Goal: Information Seeking & Learning: Learn about a topic

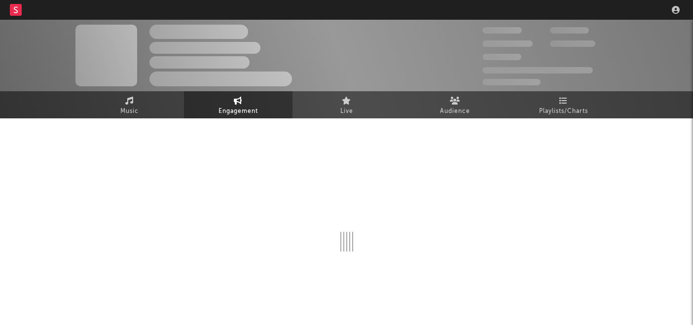
scroll to position [20, 0]
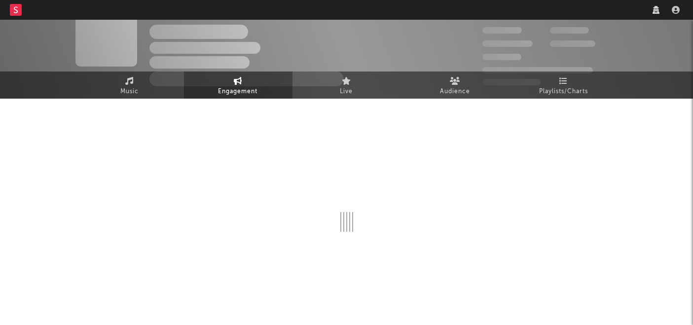
select select "1w"
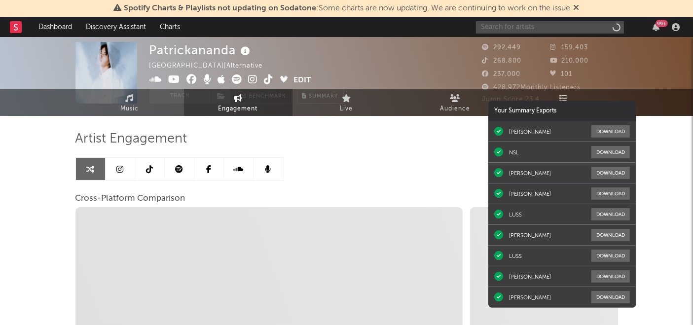
click at [523, 26] on input "text" at bounding box center [550, 27] width 148 height 12
type input "chappe"
select select "1m"
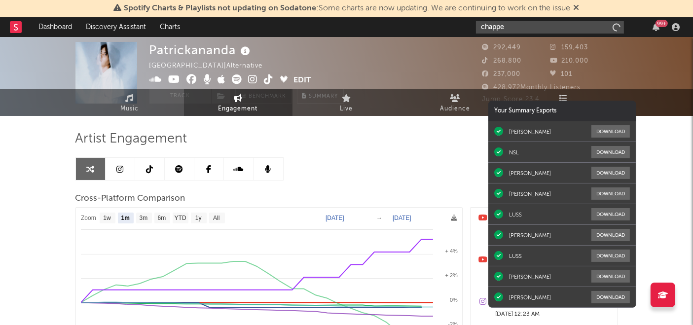
select select "1m"
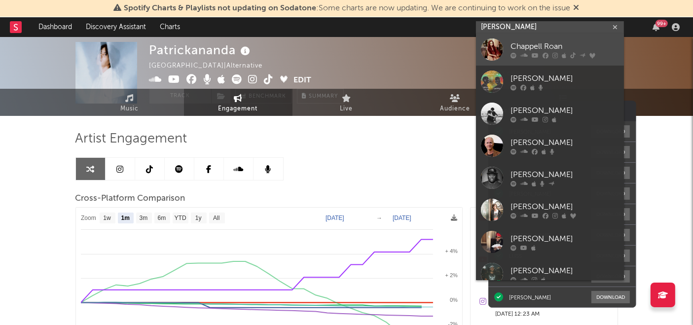
type input "[PERSON_NAME]"
click at [523, 51] on div "Chappell Roan" at bounding box center [564, 47] width 108 height 12
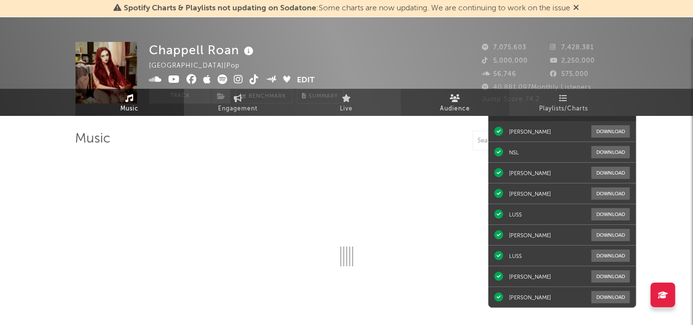
select select "6m"
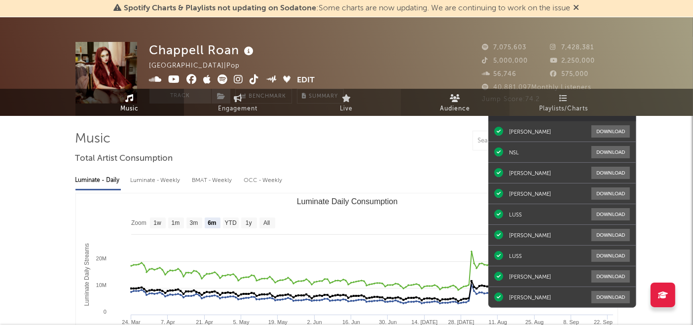
click at [458, 104] on span "Audience" at bounding box center [455, 109] width 30 height 12
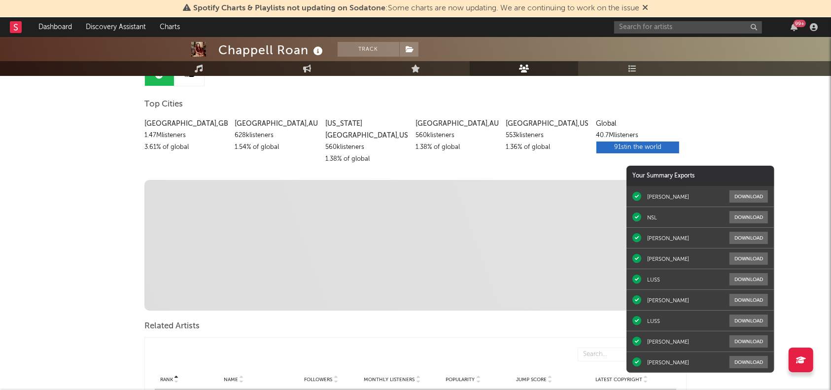
scroll to position [112, 0]
click at [624, 146] on div "91st in the world" at bounding box center [637, 149] width 83 height 12
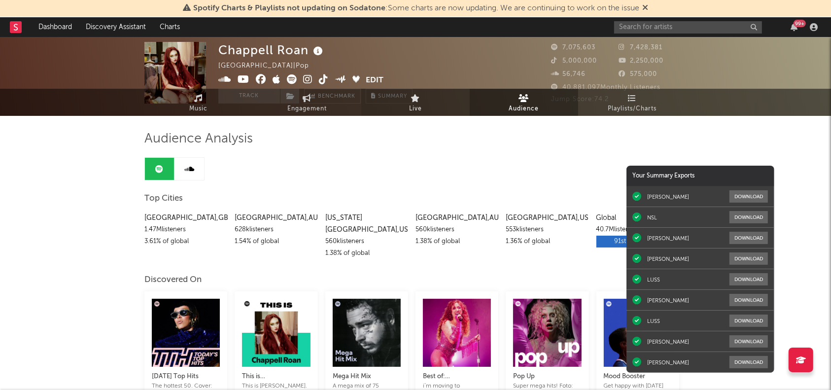
scroll to position [0, 0]
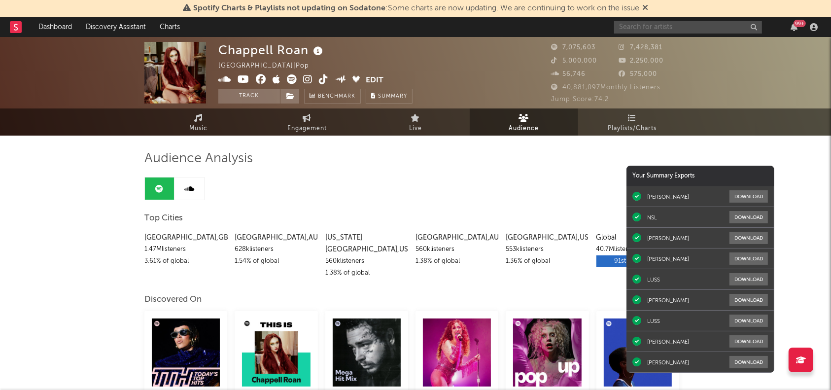
click at [656, 31] on input "text" at bounding box center [688, 27] width 148 height 12
click at [461, 151] on div "Audience Analysis" at bounding box center [415, 158] width 542 height 17
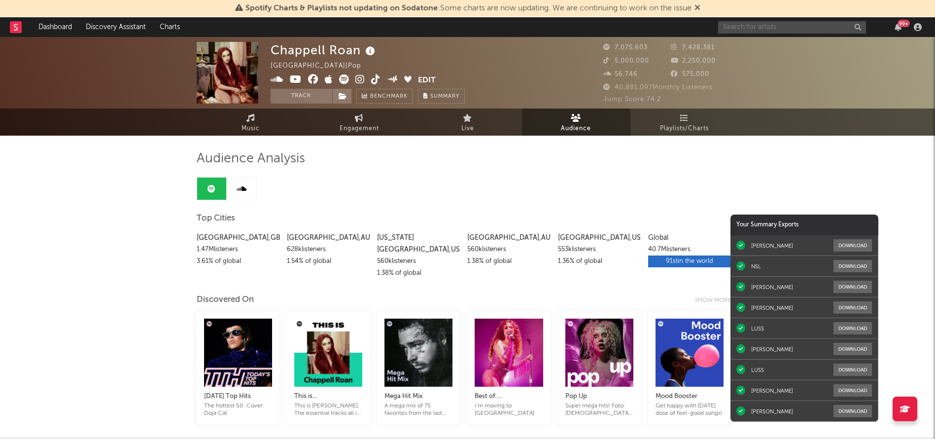
click at [692, 27] on input "text" at bounding box center [792, 27] width 148 height 12
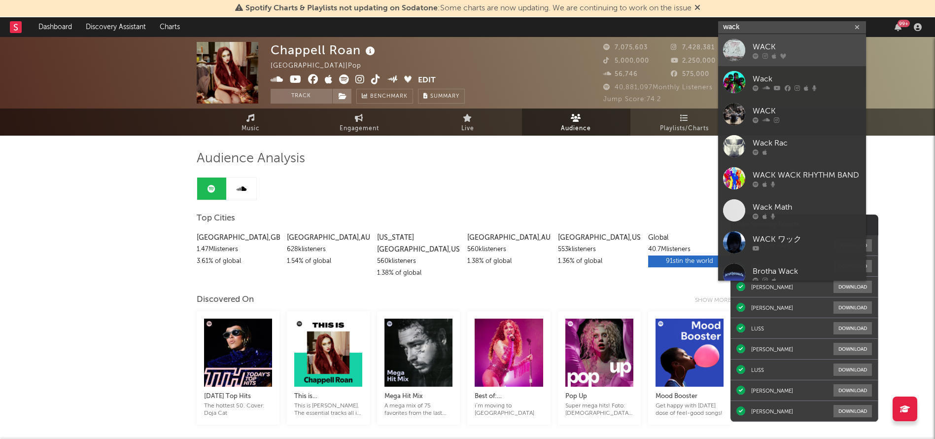
type input "wack"
click at [692, 47] on div "WACK" at bounding box center [807, 47] width 108 height 12
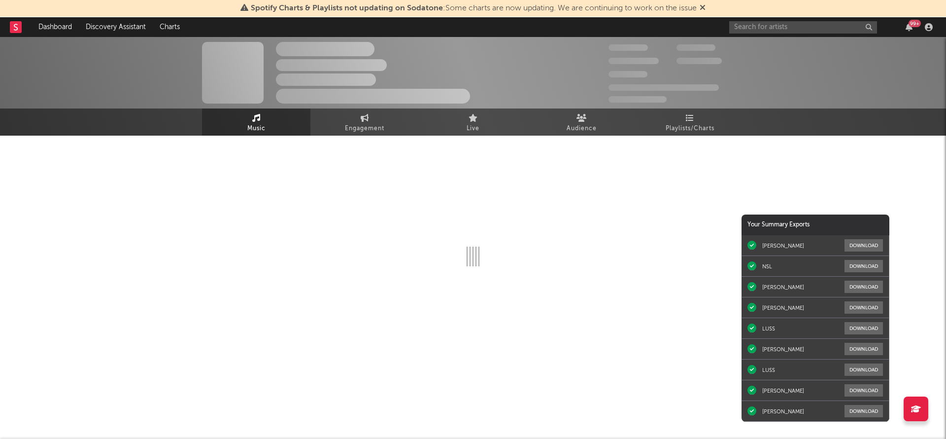
select select "6m"
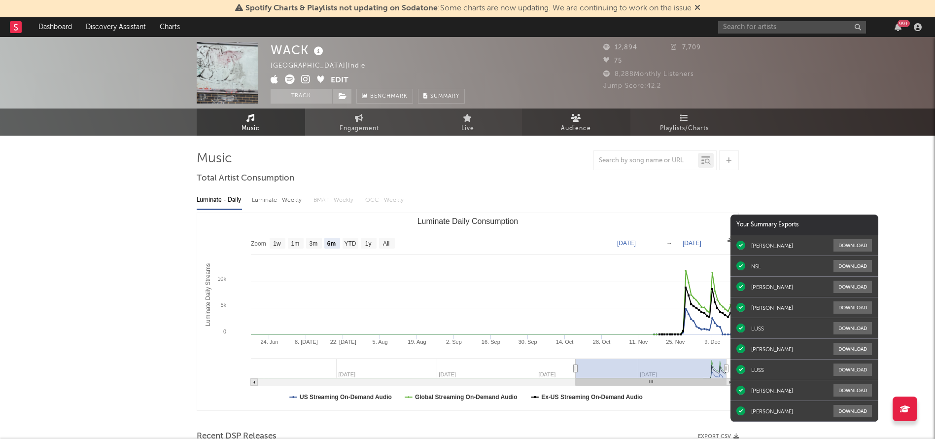
click at [582, 113] on link "Audience" at bounding box center [576, 121] width 108 height 27
